Goal: Task Accomplishment & Management: Use online tool/utility

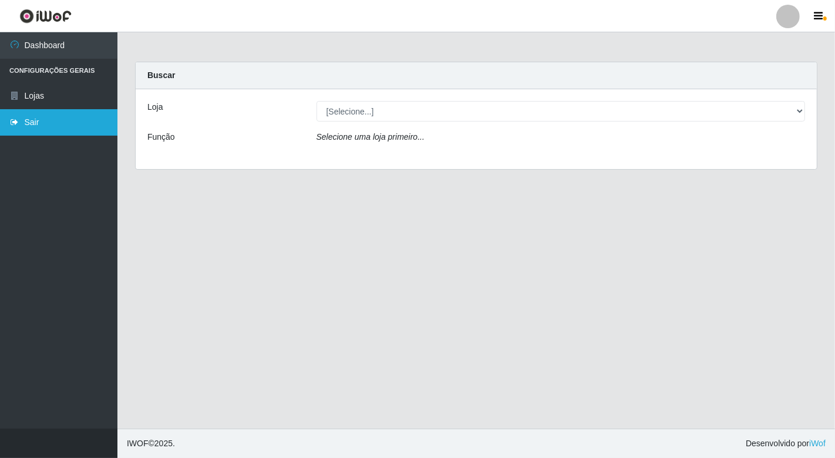
click at [26, 123] on link "Sair" at bounding box center [58, 122] width 117 height 26
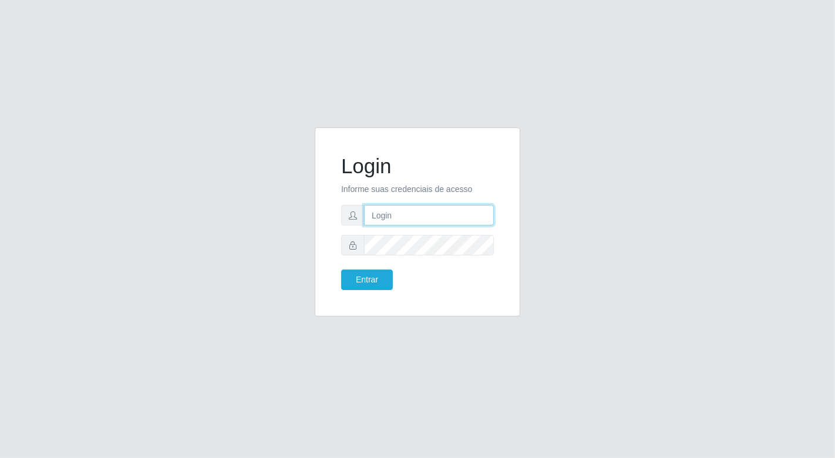
click at [391, 218] on input "text" at bounding box center [429, 215] width 130 height 21
type input "[EMAIL_ADDRESS][DOMAIN_NAME]"
click at [341, 270] on button "Entrar" at bounding box center [367, 280] width 52 height 21
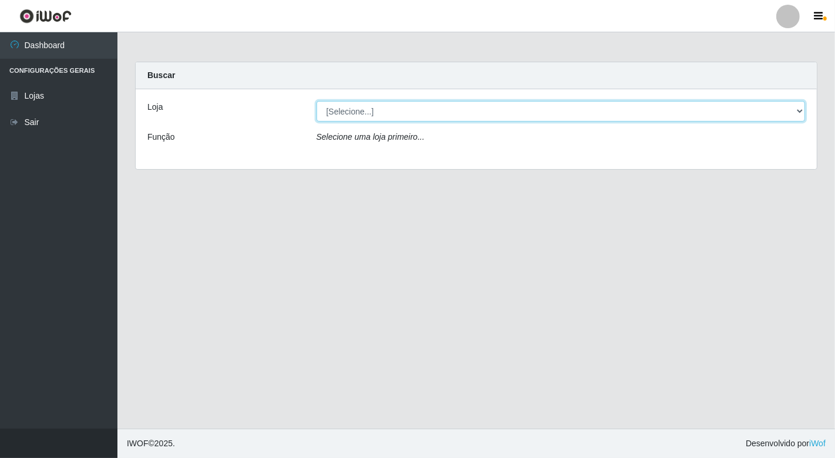
click at [797, 112] on select "[Selecione...] Nordestão - [GEOGRAPHIC_DATA]" at bounding box center [561, 111] width 489 height 21
select select "454"
click at [317, 101] on select "[Selecione...] Nordestão - [GEOGRAPHIC_DATA]" at bounding box center [561, 111] width 489 height 21
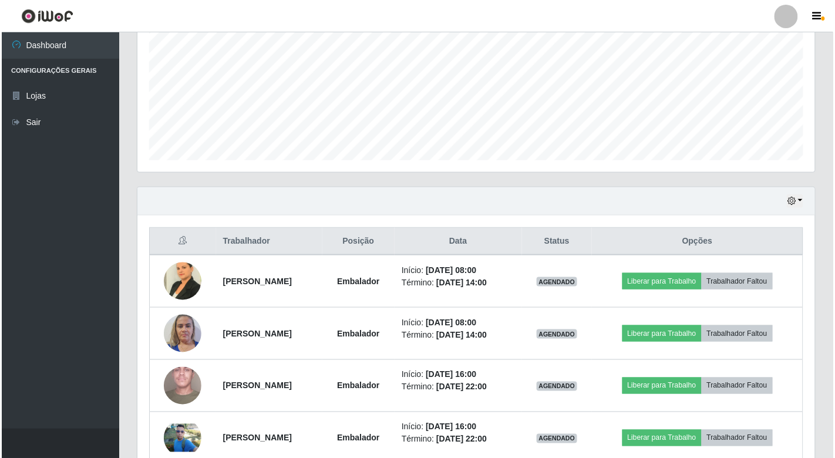
scroll to position [261, 0]
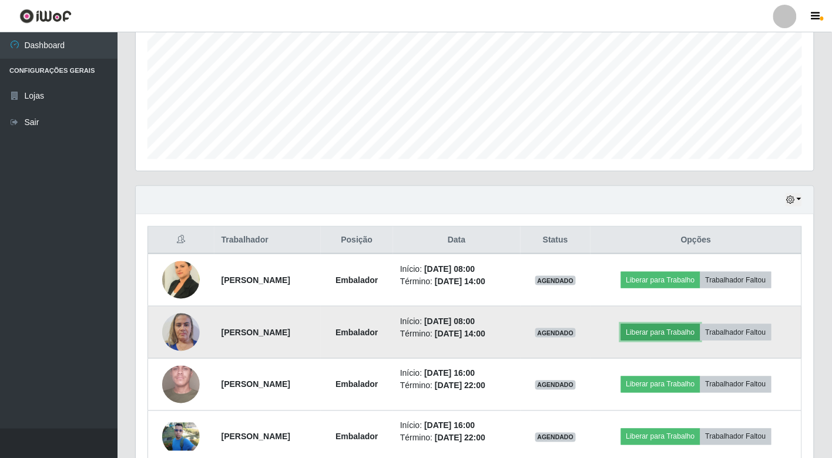
click at [691, 334] on button "Liberar para Trabalho" at bounding box center [660, 332] width 79 height 16
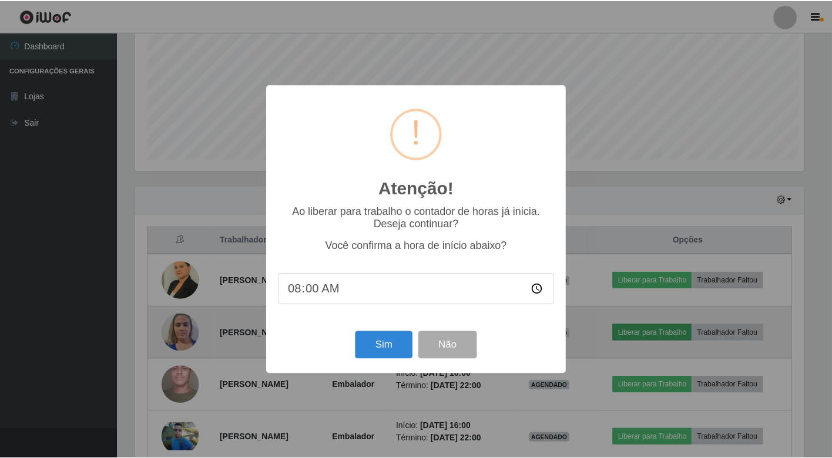
scroll to position [243, 671]
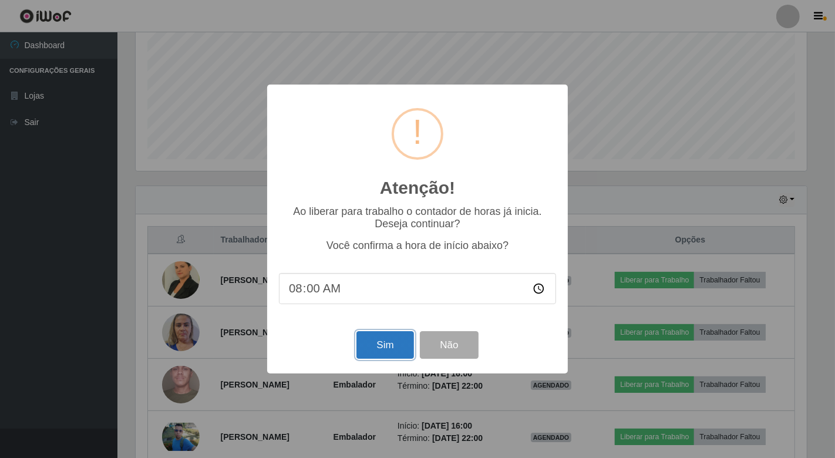
click at [384, 352] on button "Sim" at bounding box center [385, 345] width 57 height 28
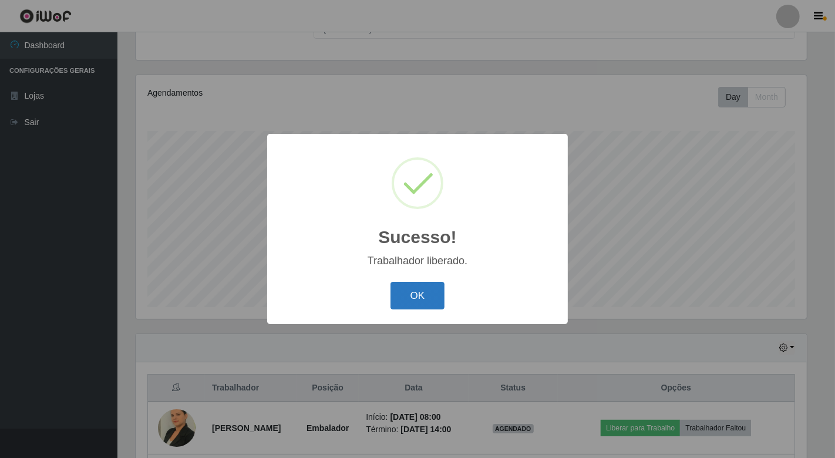
click at [420, 295] on button "OK" at bounding box center [418, 296] width 55 height 28
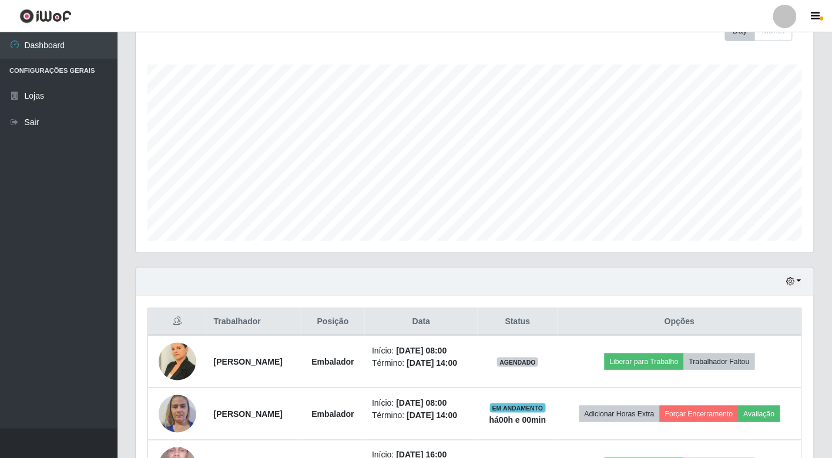
scroll to position [243, 0]
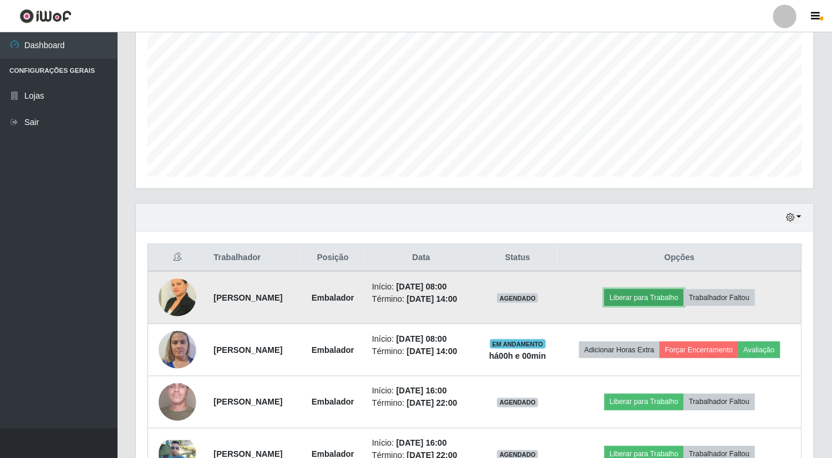
click at [660, 301] on button "Liberar para Trabalho" at bounding box center [643, 298] width 79 height 16
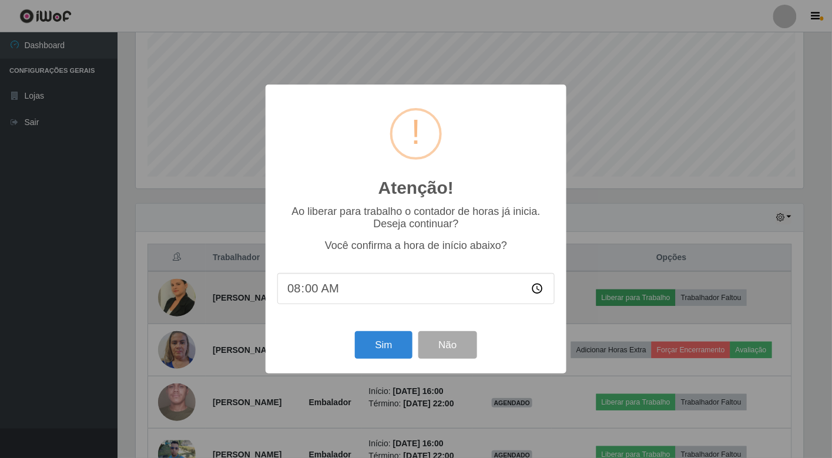
scroll to position [243, 671]
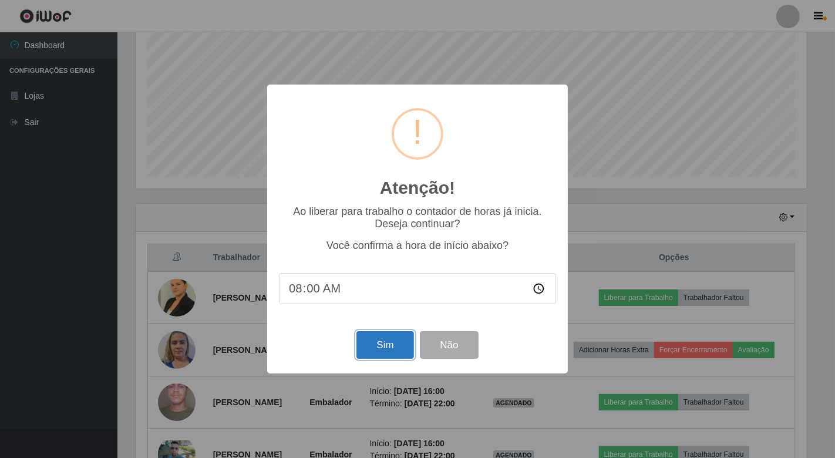
click at [389, 344] on button "Sim" at bounding box center [385, 345] width 57 height 28
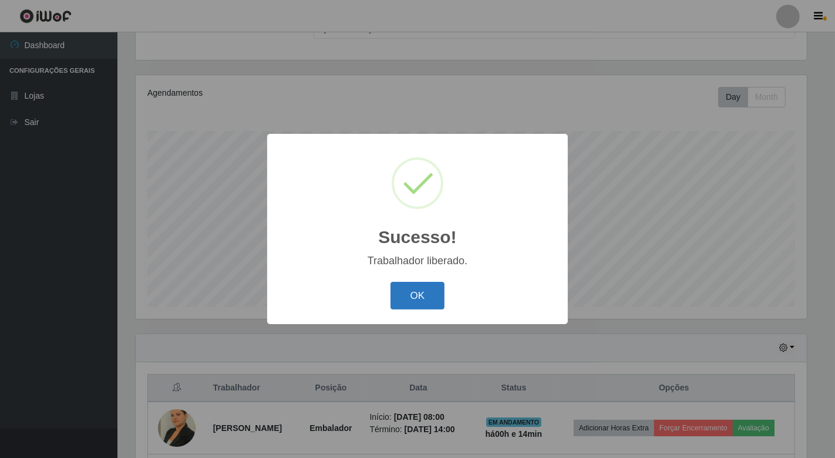
click at [413, 295] on button "OK" at bounding box center [418, 296] width 55 height 28
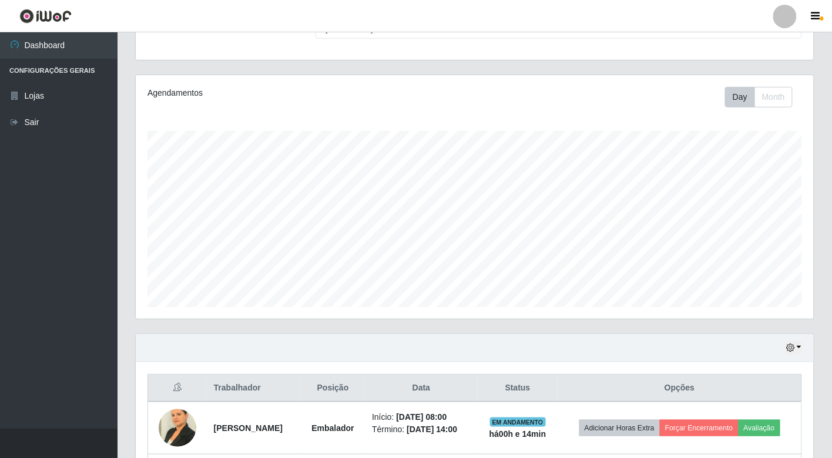
scroll to position [243, 678]
